Goal: Transaction & Acquisition: Book appointment/travel/reservation

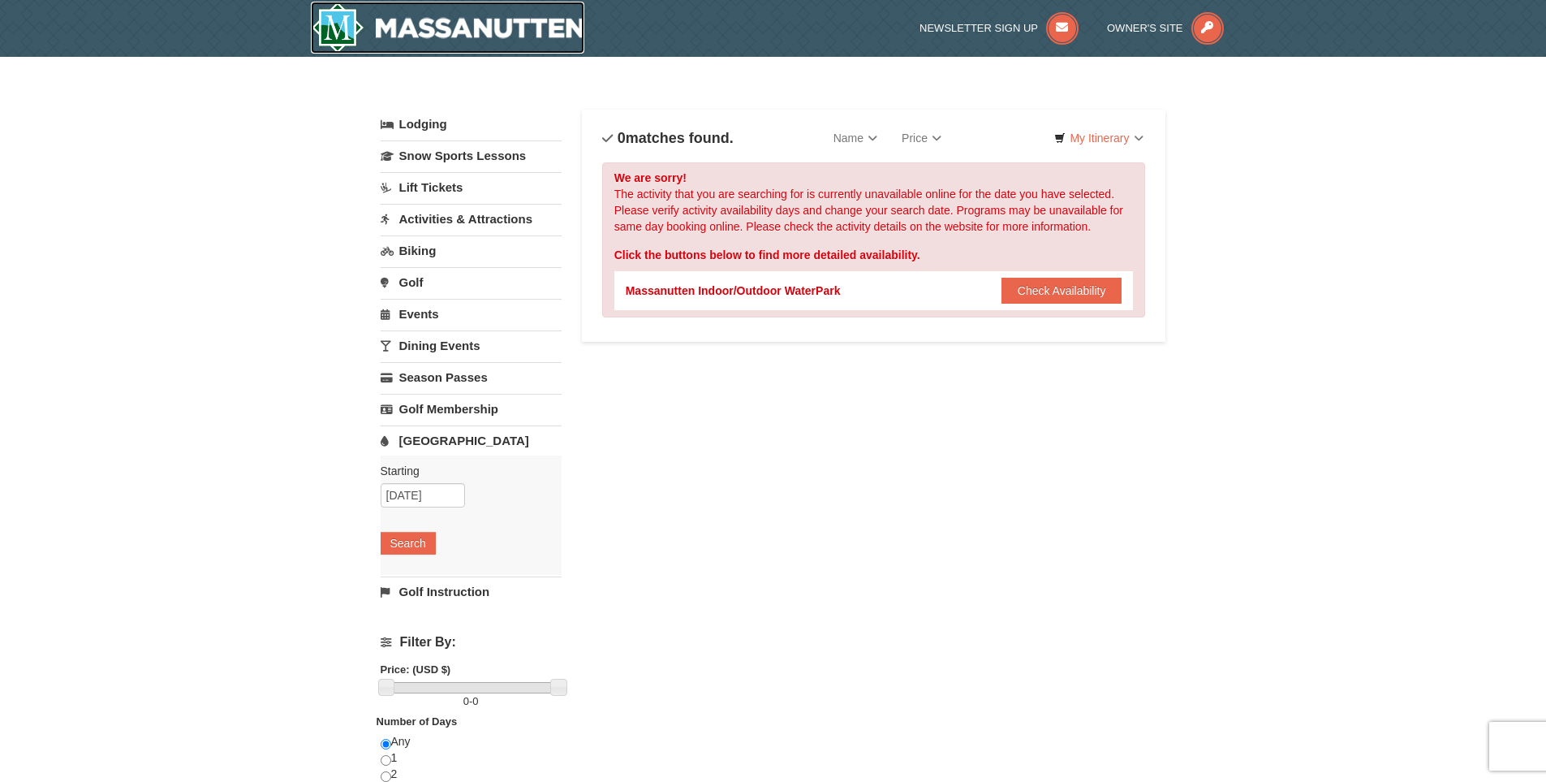
click at [442, 19] on img at bounding box center [448, 28] width 274 height 52
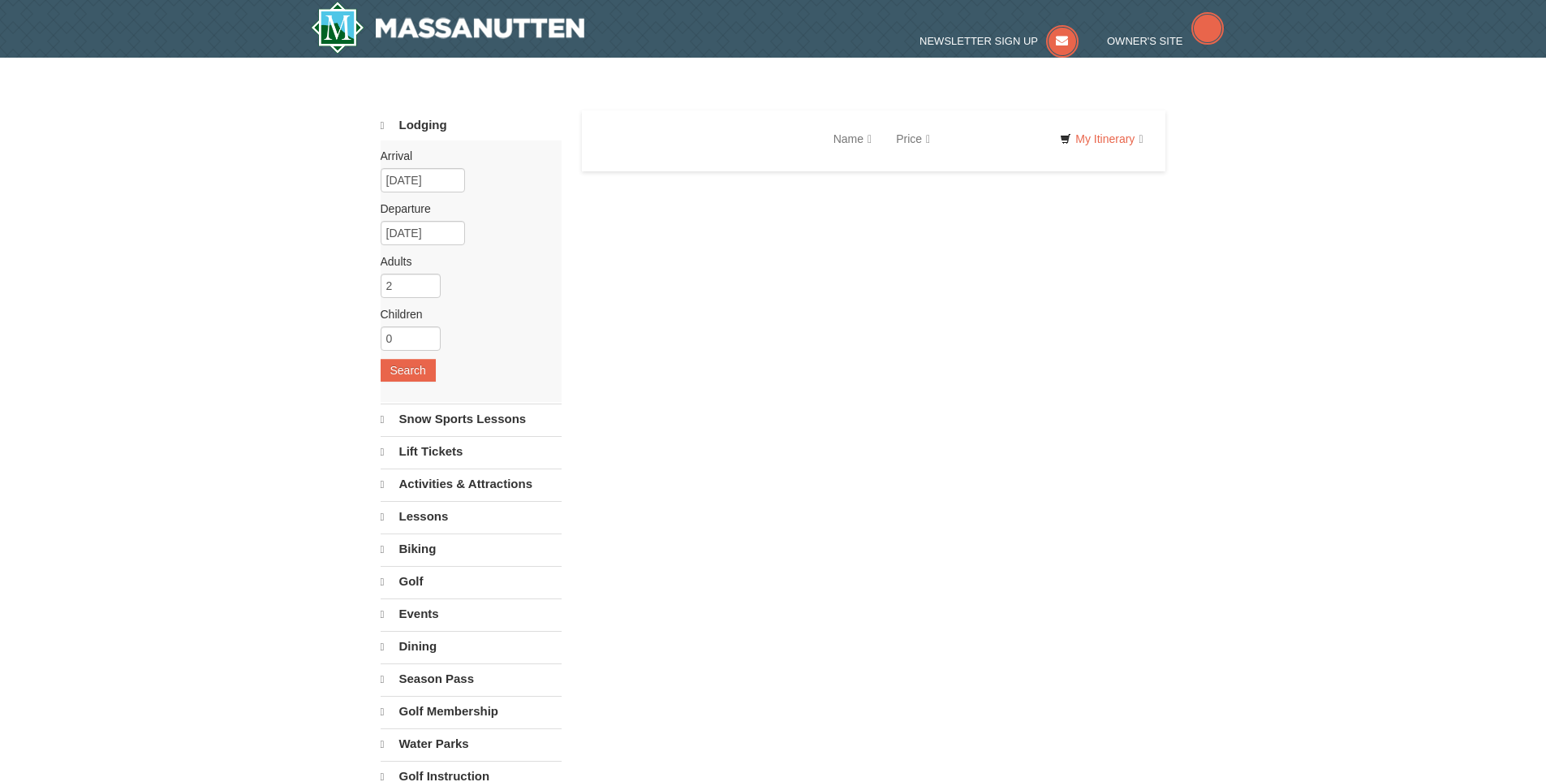
select select "10"
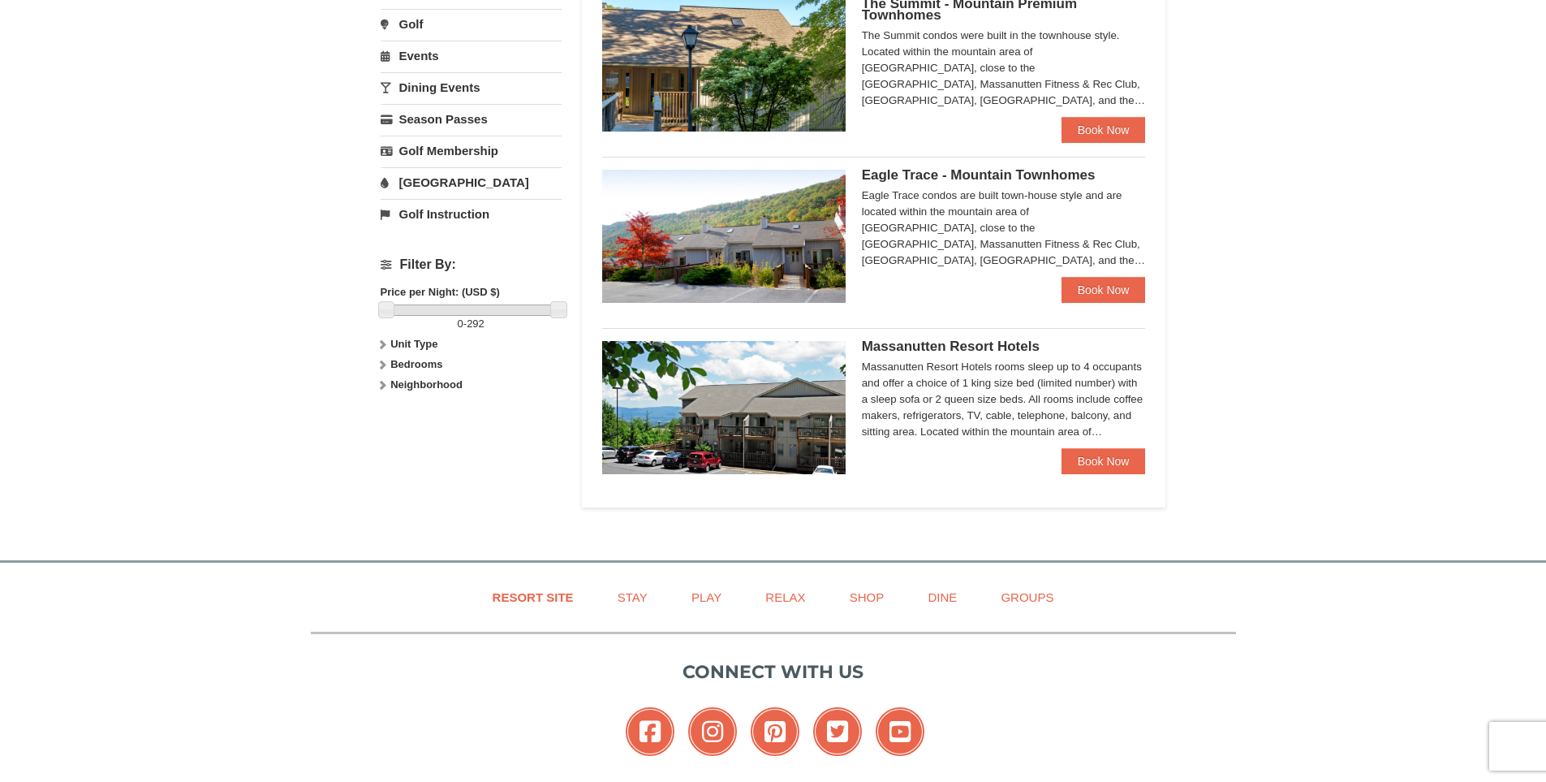
scroll to position [541, 0]
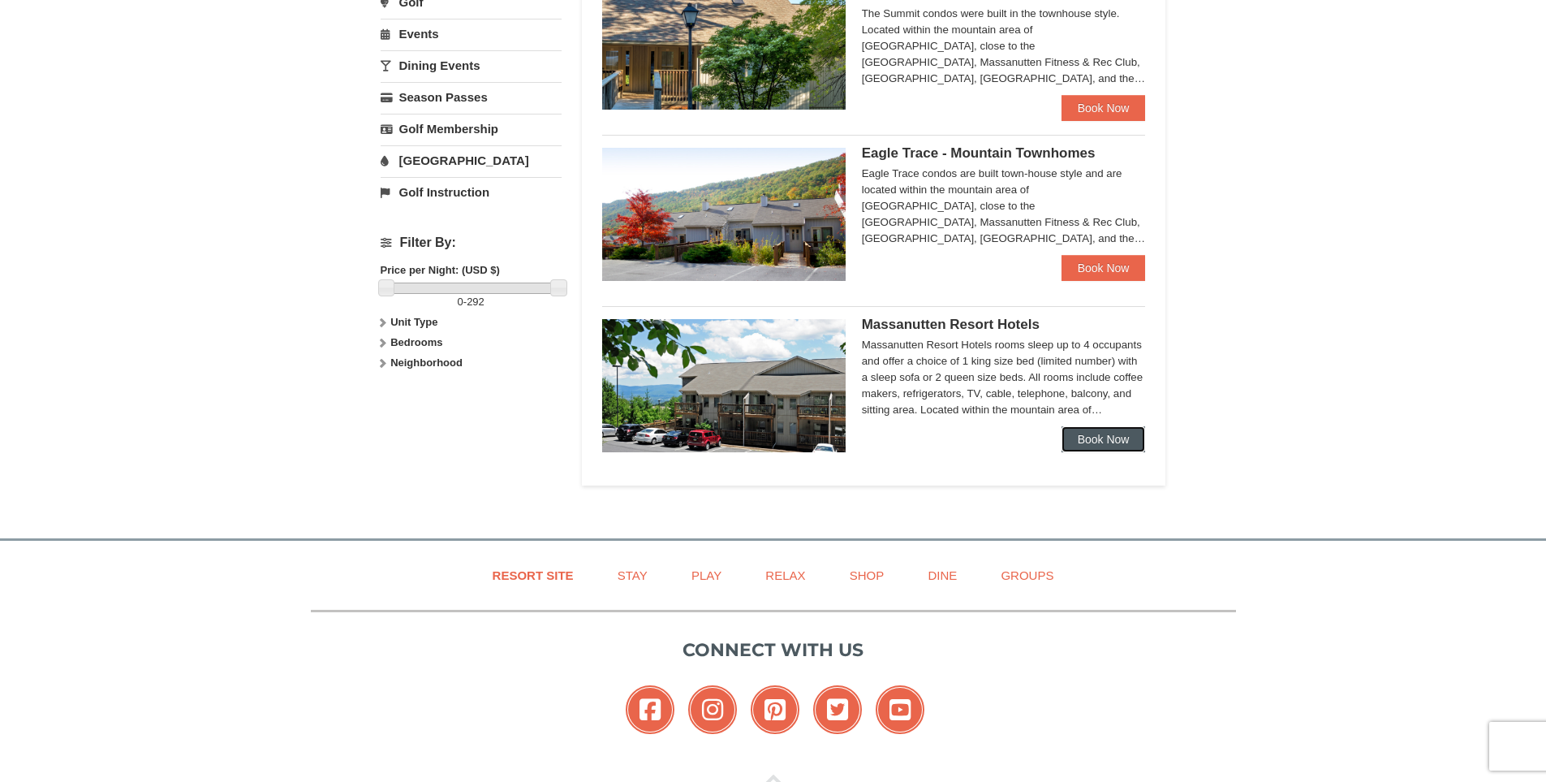
click at [1096, 440] on link "Book Now" at bounding box center [1104, 439] width 84 height 26
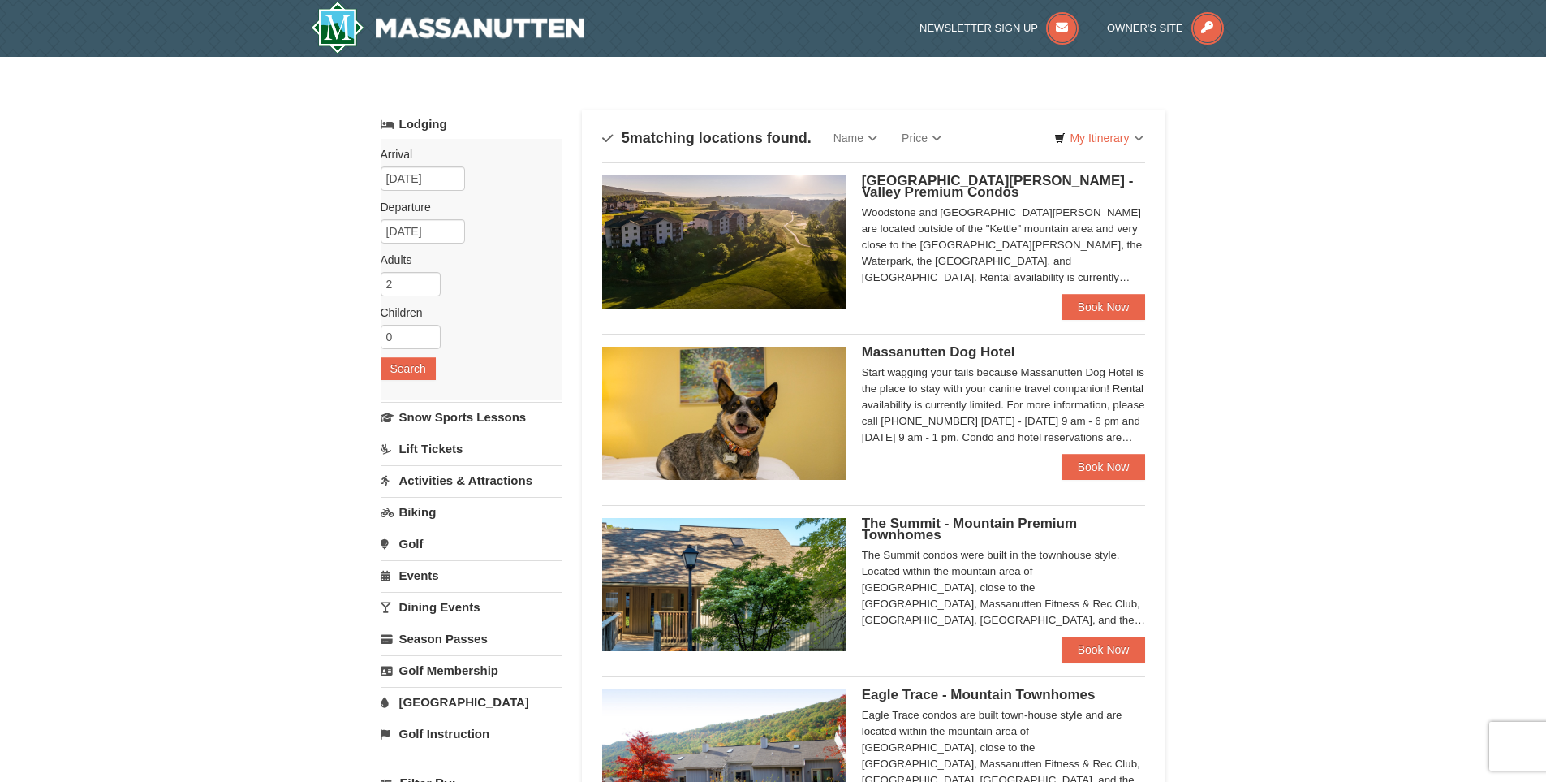
click at [711, 244] on img at bounding box center [724, 241] width 244 height 133
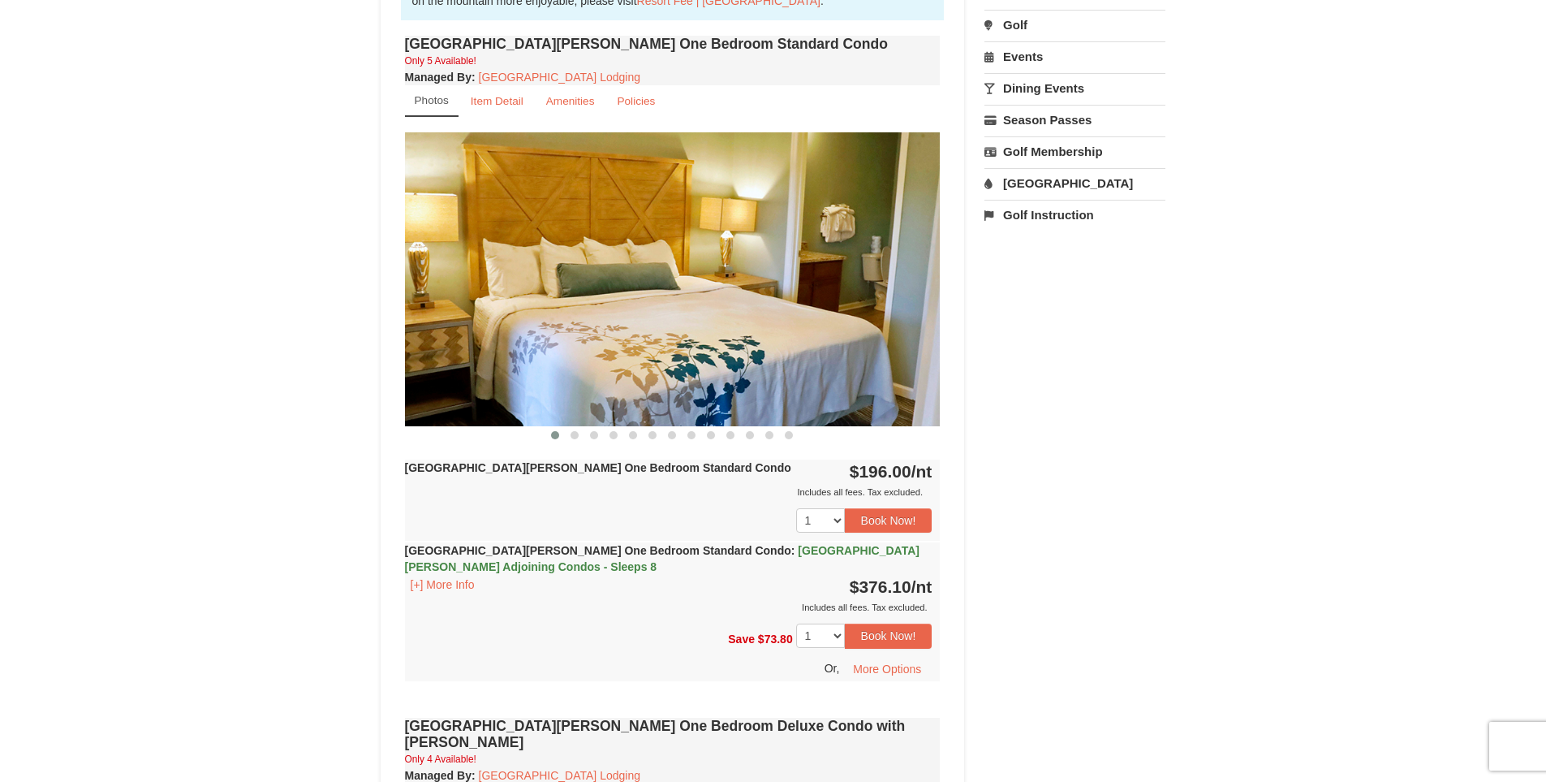
scroll to position [541, 0]
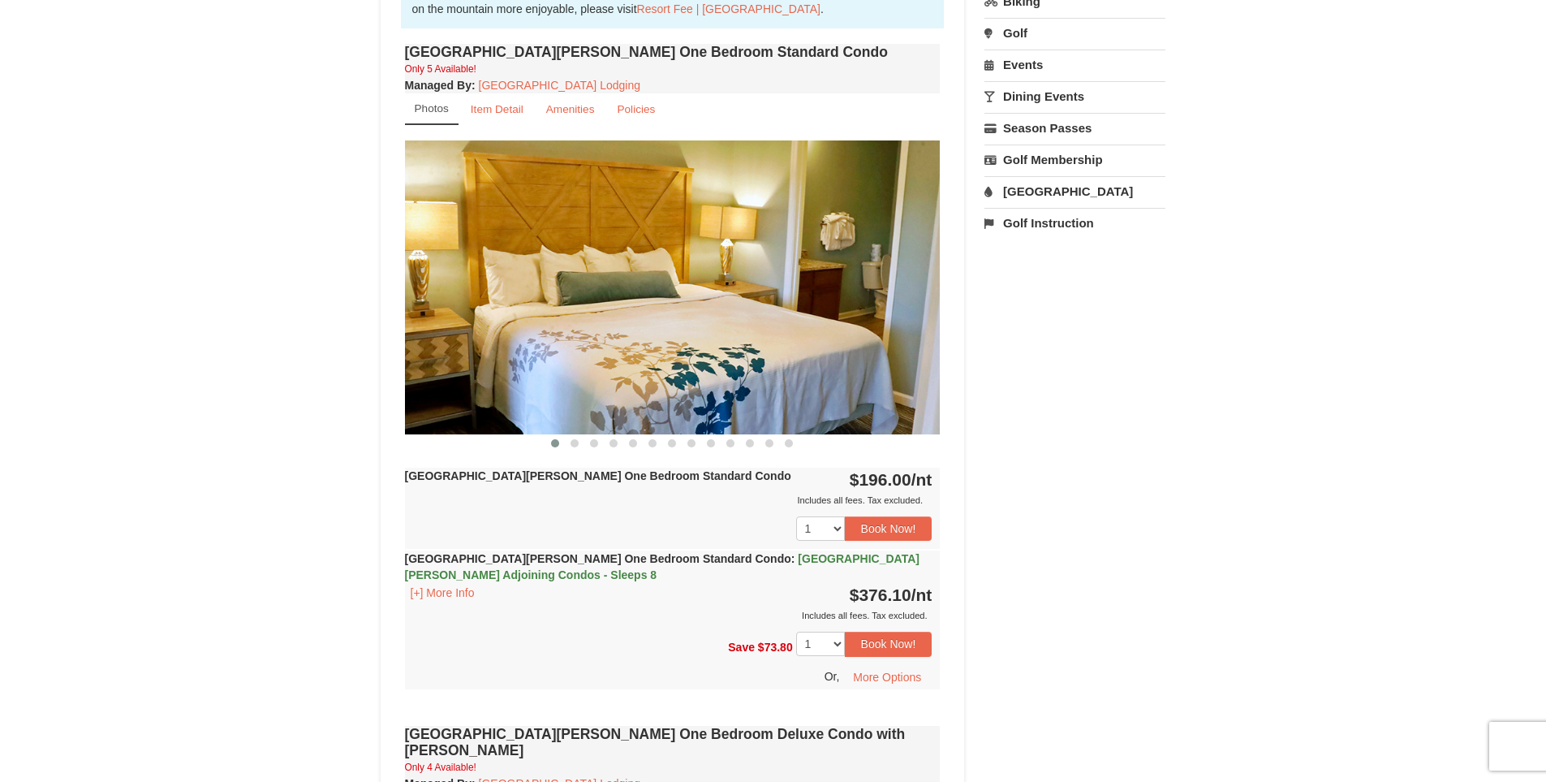
click at [767, 329] on img at bounding box center [673, 286] width 536 height 293
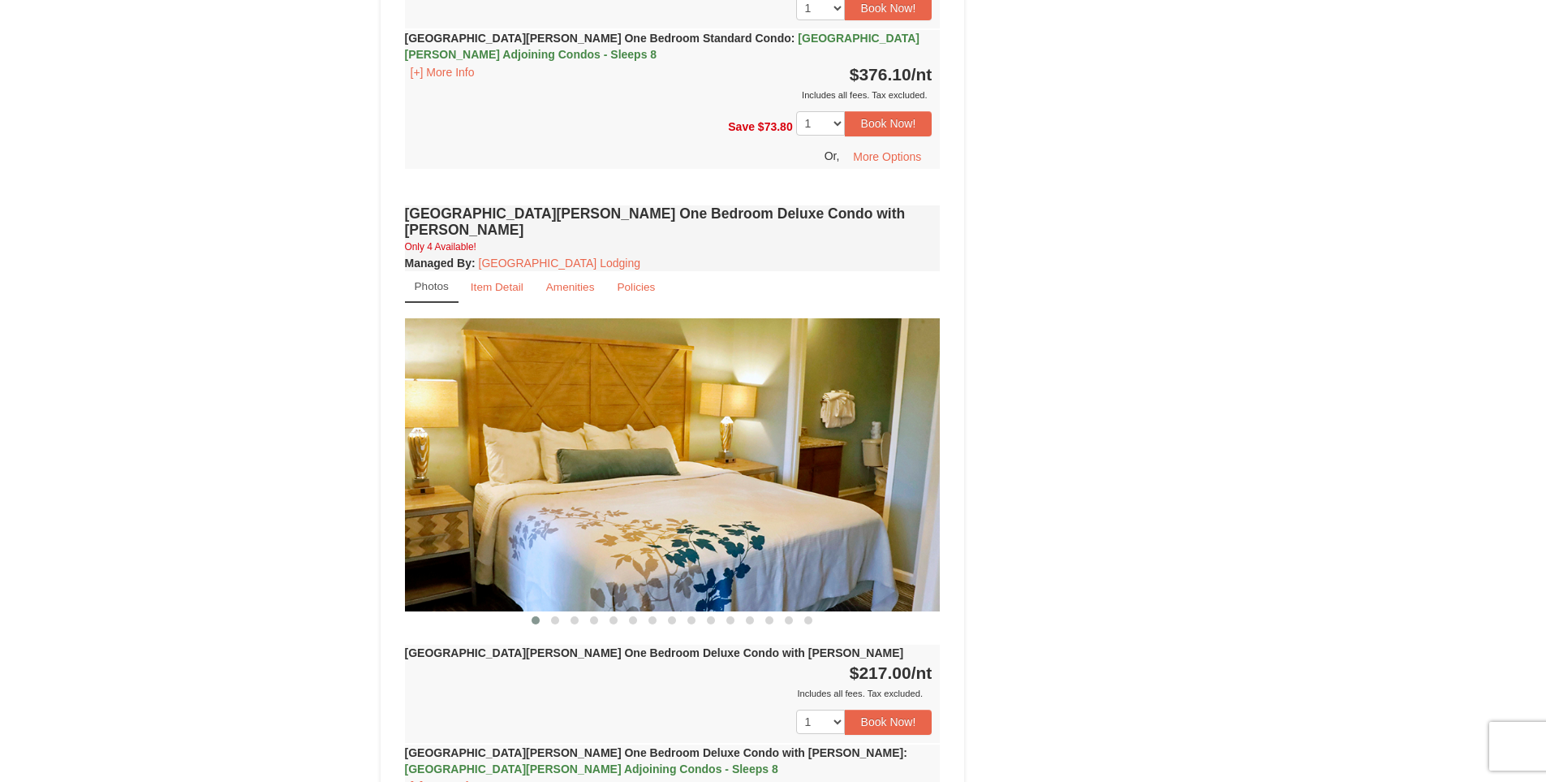
scroll to position [1082, 0]
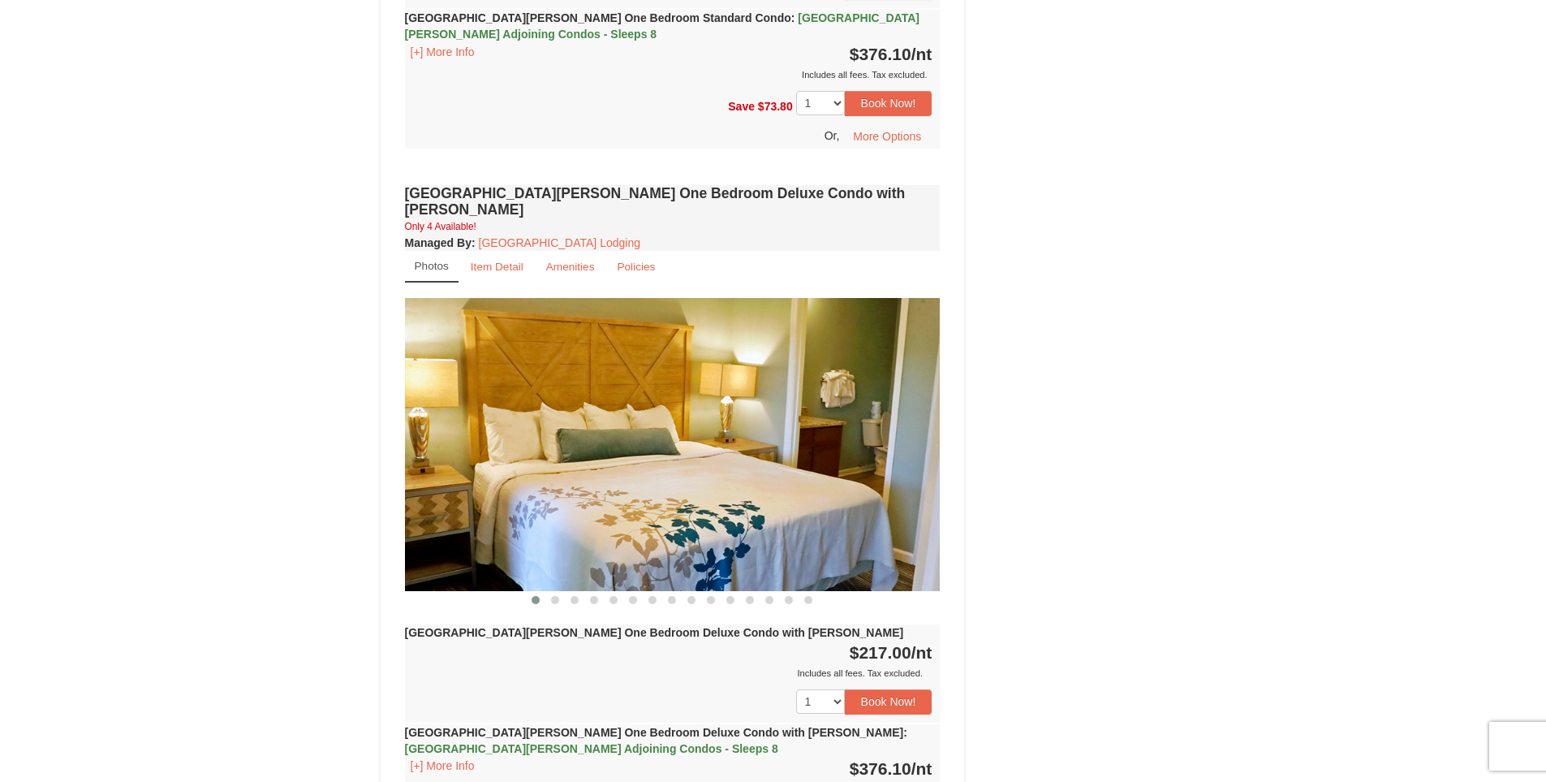
click at [740, 393] on img at bounding box center [673, 444] width 536 height 293
click at [557, 200] on h4 "[GEOGRAPHIC_DATA][PERSON_NAME] One Bedroom Deluxe Condo with [PERSON_NAME]" at bounding box center [673, 201] width 536 height 32
click at [594, 236] on link "[GEOGRAPHIC_DATA] Lodging" at bounding box center [560, 242] width 162 height 13
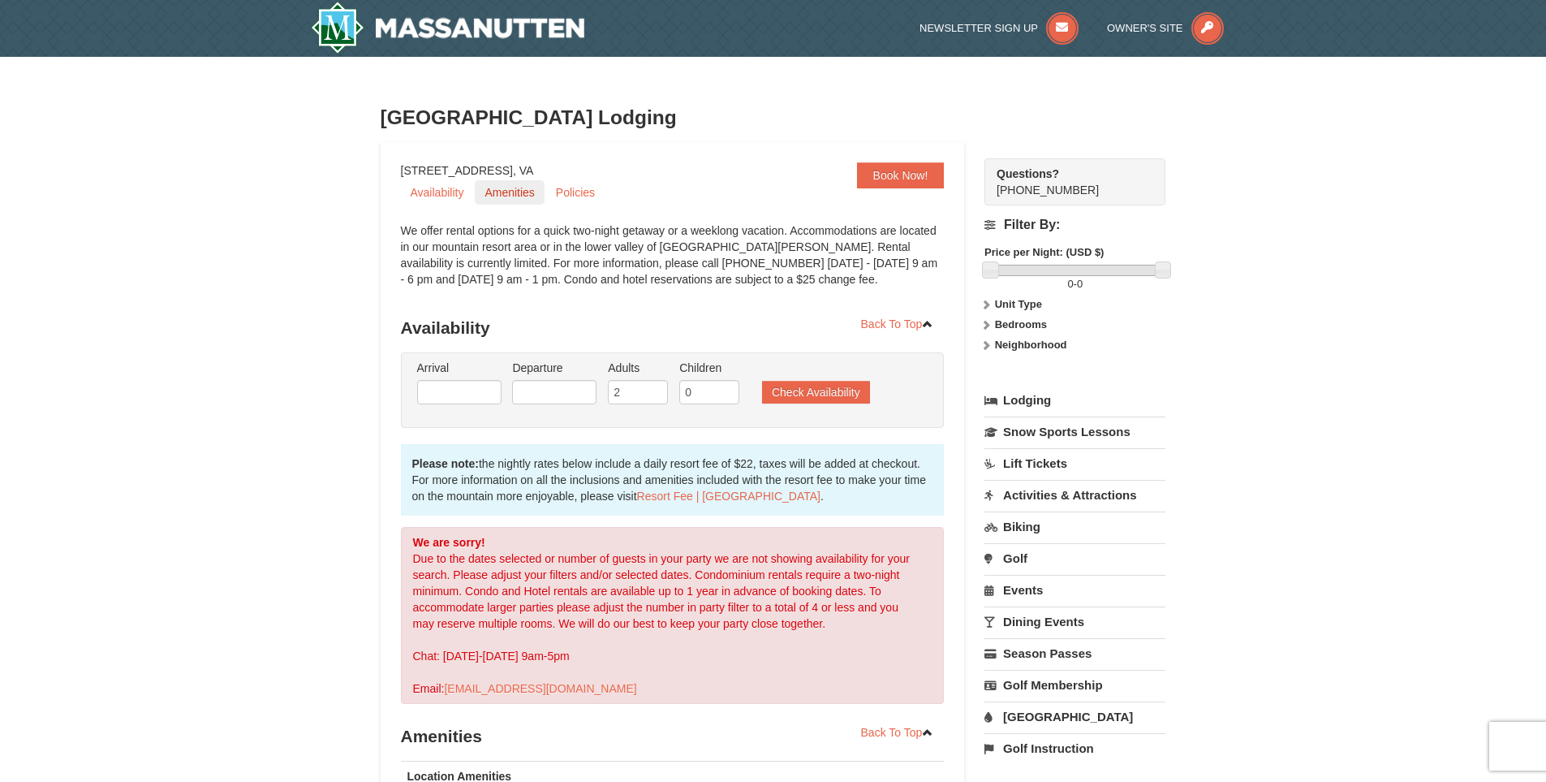
click at [523, 192] on link "Amenities" at bounding box center [509, 192] width 69 height 24
drag, startPoint x: 683, startPoint y: 119, endPoint x: 396, endPoint y: 119, distance: 286.5
click at [396, 119] on h3 "[GEOGRAPHIC_DATA] Lodging" at bounding box center [774, 117] width 786 height 32
drag, startPoint x: 615, startPoint y: 175, endPoint x: 399, endPoint y: 172, distance: 216.8
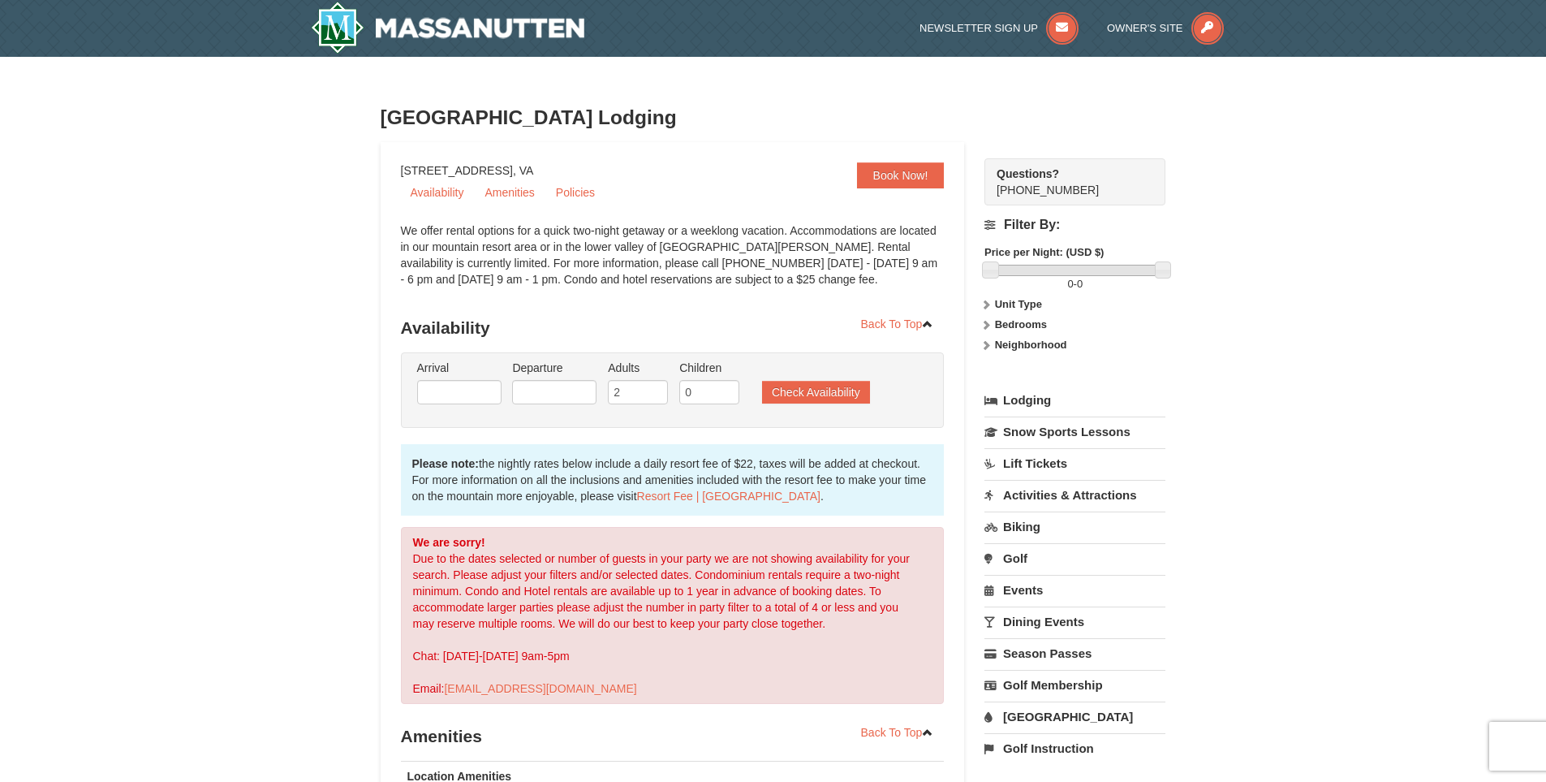
copy div "[STREET_ADDRESS]"
